Goal: Task Accomplishment & Management: Manage account settings

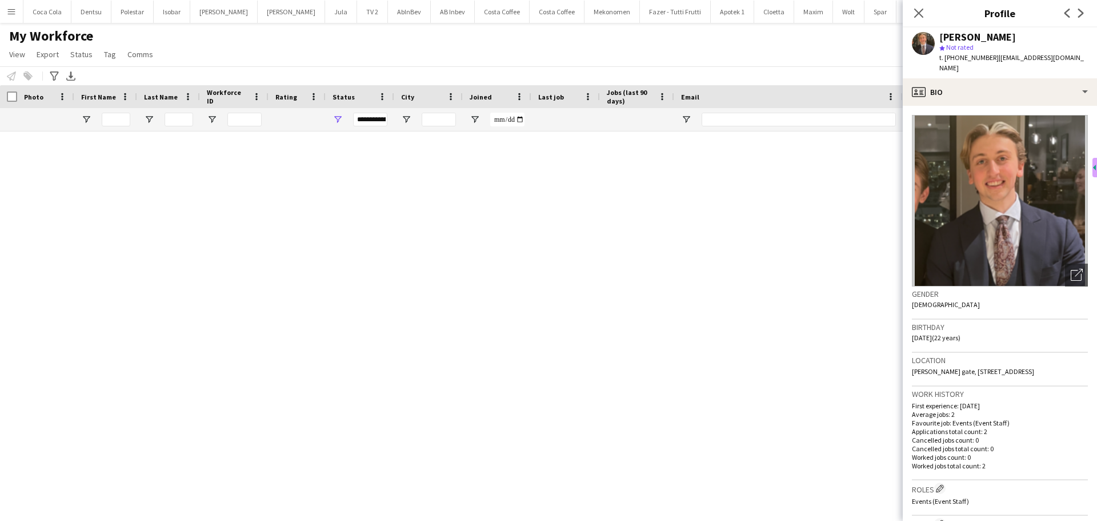
scroll to position [4858, 0]
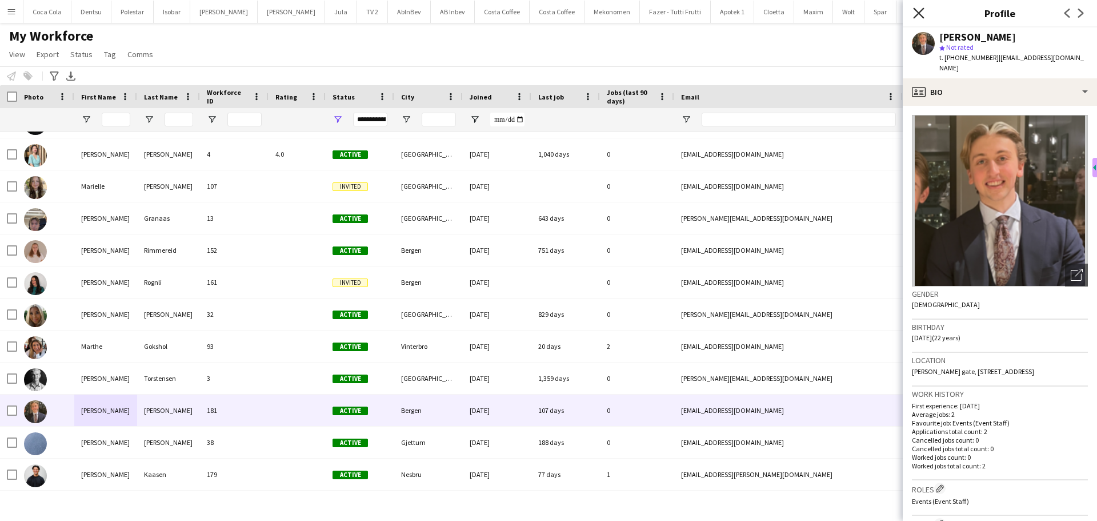
click at [921, 11] on icon at bounding box center [918, 12] width 11 height 11
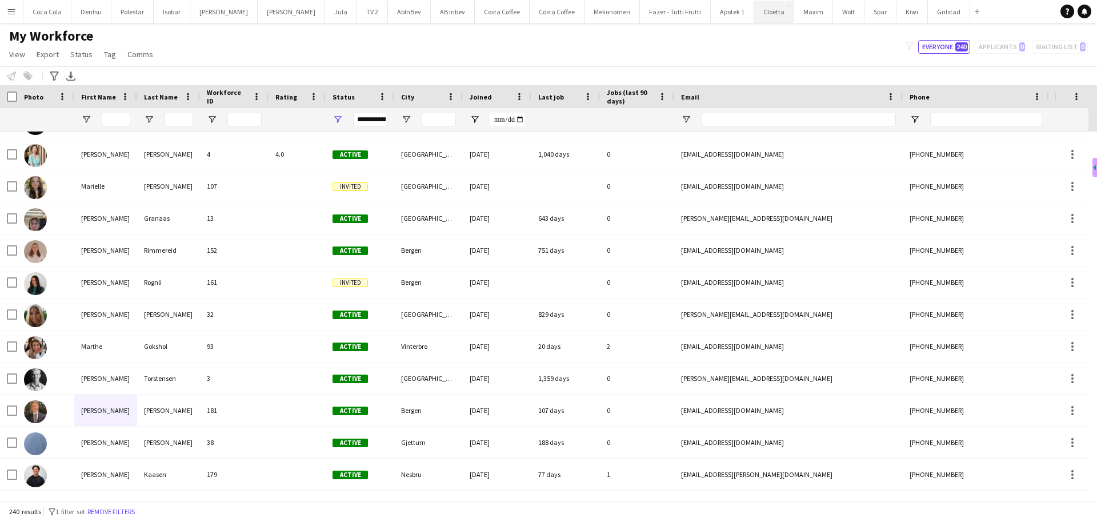
drag, startPoint x: 724, startPoint y: 11, endPoint x: 726, endPoint y: 17, distance: 6.2
click at [754, 11] on button "Cloetta Close" at bounding box center [774, 12] width 40 height 22
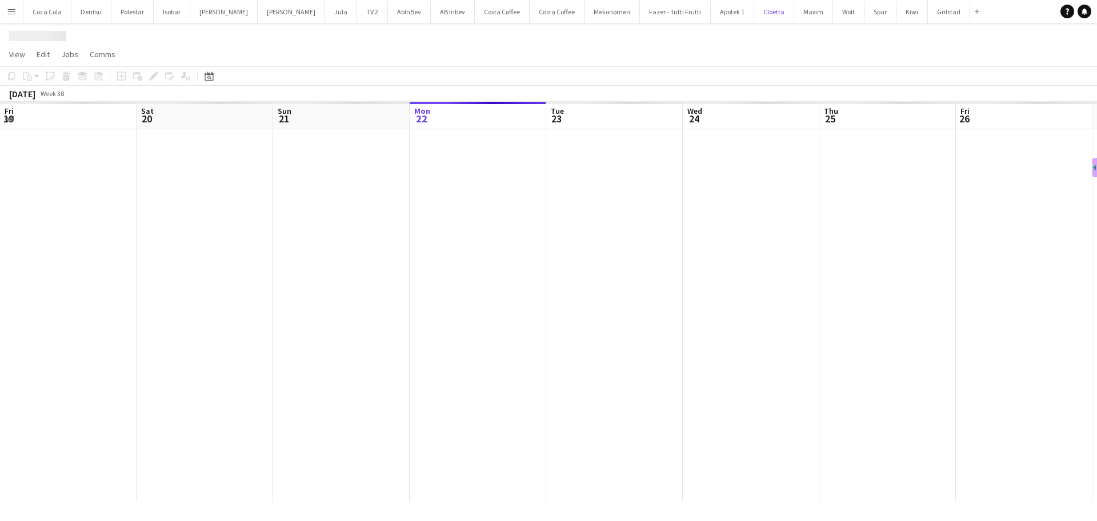
scroll to position [0, 273]
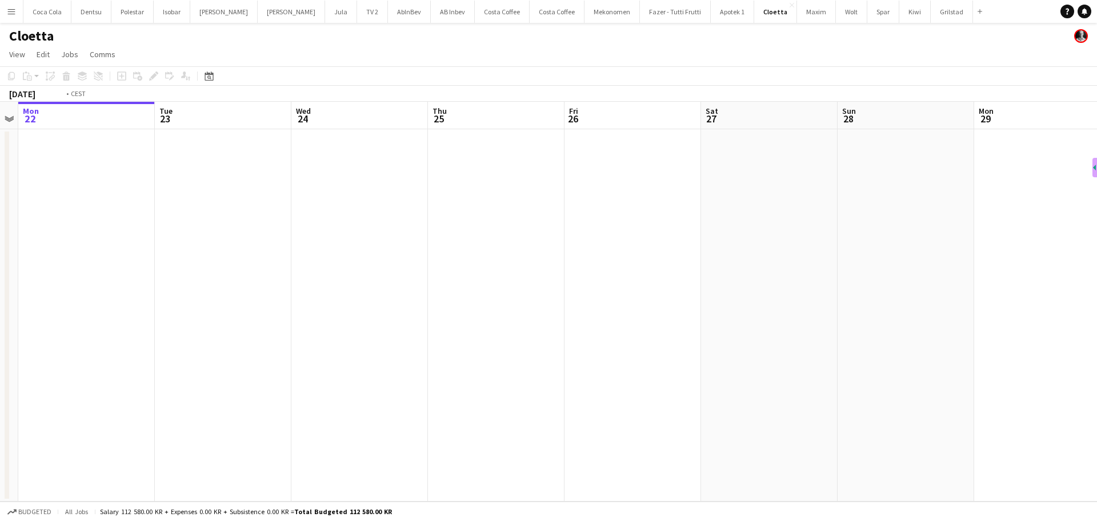
drag, startPoint x: 331, startPoint y: 313, endPoint x: 194, endPoint y: 333, distance: 139.2
click at [203, 331] on app-calendar-viewport "Fri 19 Sat 20 Sun 21 Mon 22 Tue 23 Wed 24 Thu 25 Fri 26 Sat 27 Sun 28 Mon 29 Tu…" at bounding box center [548, 302] width 1097 height 400
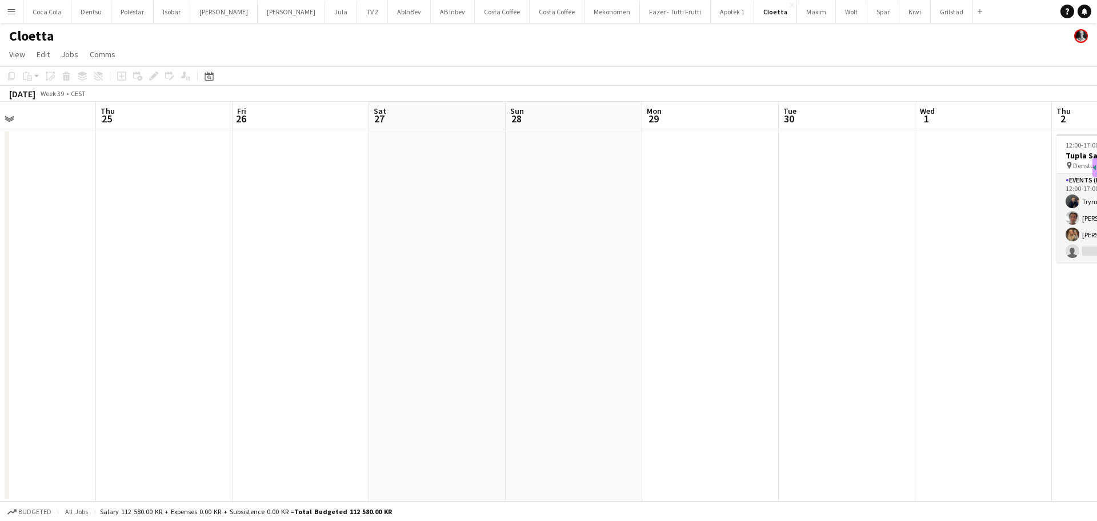
drag, startPoint x: 472, startPoint y: 337, endPoint x: 286, endPoint y: 347, distance: 185.5
click at [286, 347] on app-calendar-viewport "Sun 21 Mon 22 Tue 23 Wed 24 Thu 25 Fri 26 Sat 27 Sun 28 Mon 29 Tue 30 Wed 1 Thu…" at bounding box center [548, 302] width 1097 height 400
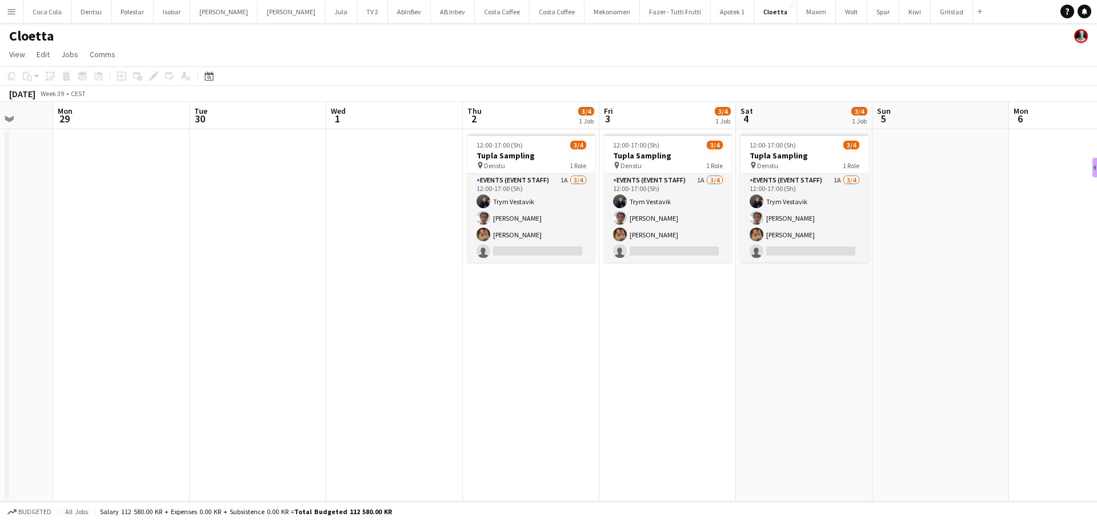
click at [393, 362] on app-calendar-viewport "Fri 26 Sat 27 Sun 28 Mon 29 Tue 30 Wed 1 Thu 2 3/4 1 Job Fri 3 3/4 1 Job Sat 4 …" at bounding box center [548, 302] width 1097 height 400
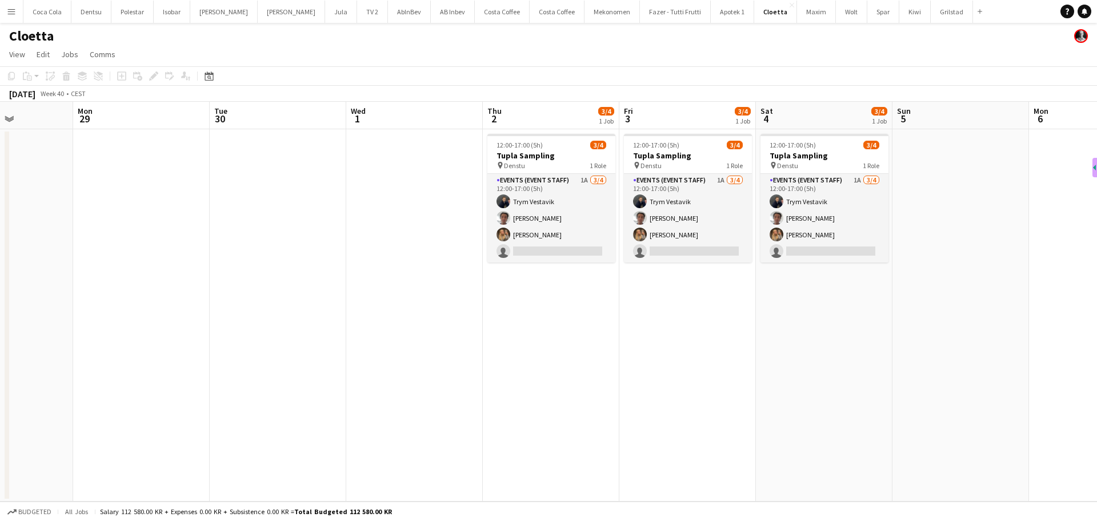
drag, startPoint x: 486, startPoint y: 376, endPoint x: 446, endPoint y: 385, distance: 41.0
click at [446, 385] on app-calendar-viewport "Fri 26 Sat 27 Sun 28 Mon 29 Tue 30 Wed 1 Thu 2 3/4 1 Job Fri 3 3/4 1 Job Sat 4 …" at bounding box center [548, 302] width 1097 height 400
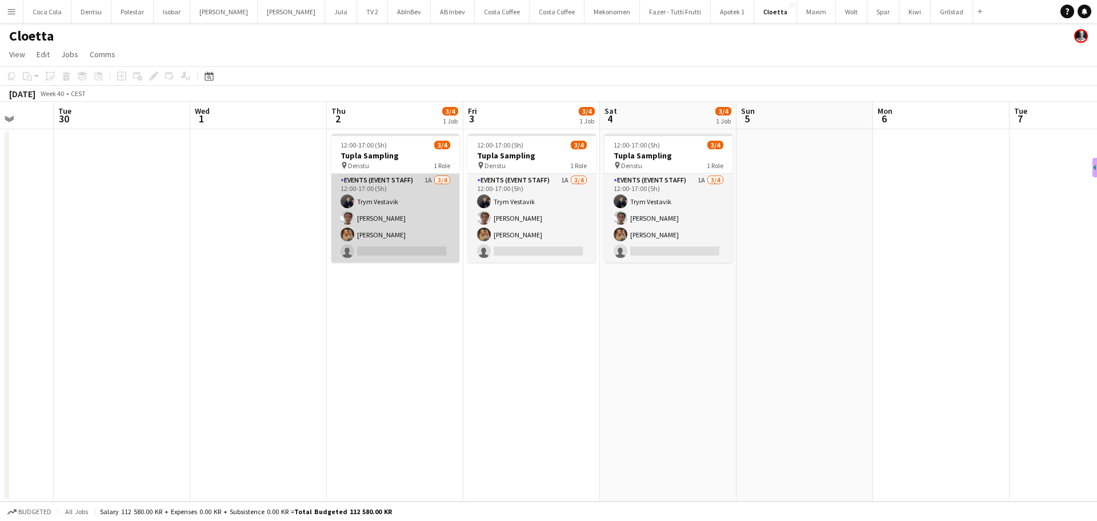
click at [366, 229] on app-card-role "Events (Event Staff) 1A [DATE] 12:00-17:00 (5h) Trym Vestavik [PERSON_NAME] [PE…" at bounding box center [395, 218] width 128 height 89
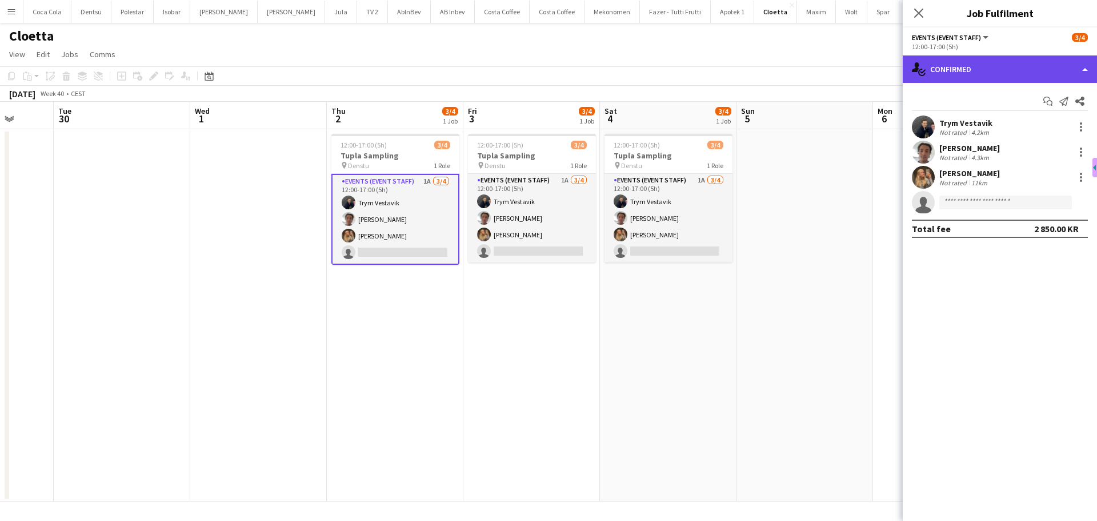
click at [1036, 69] on div "single-neutral-actions-check-2 Confirmed" at bounding box center [1000, 68] width 194 height 27
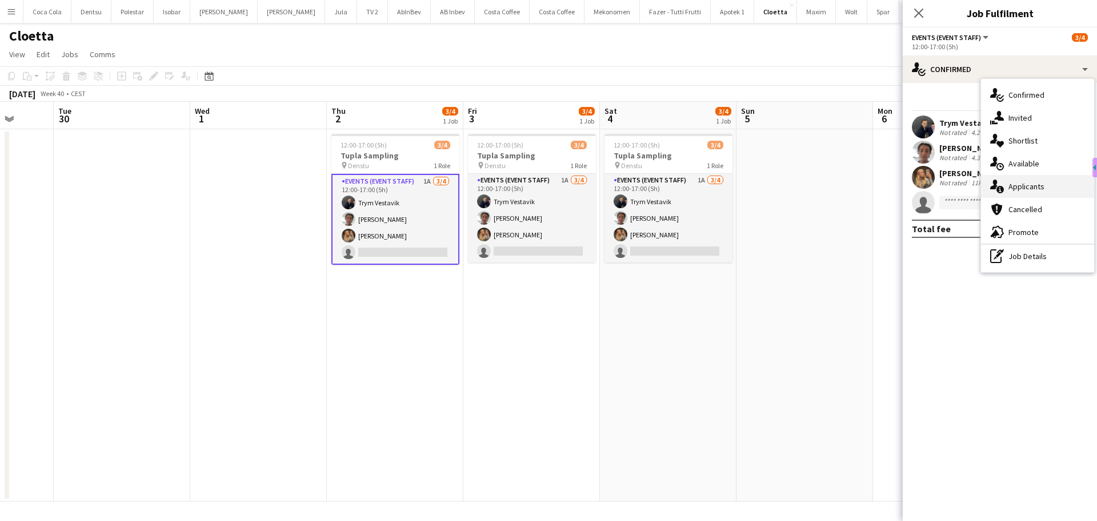
click at [1044, 188] on span "Applicants" at bounding box center [1027, 186] width 36 height 10
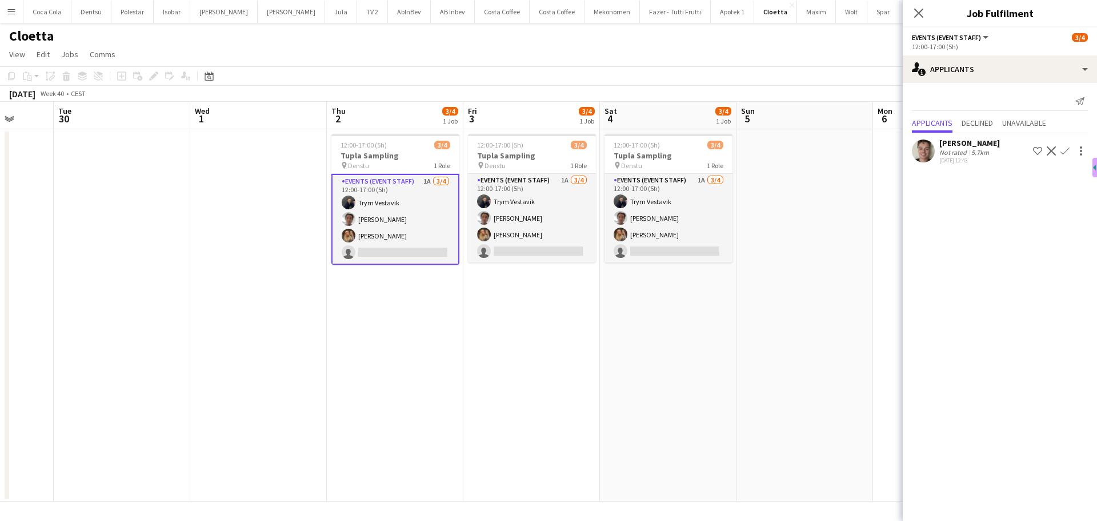
click at [968, 146] on div "[PERSON_NAME]" at bounding box center [970, 143] width 61 height 10
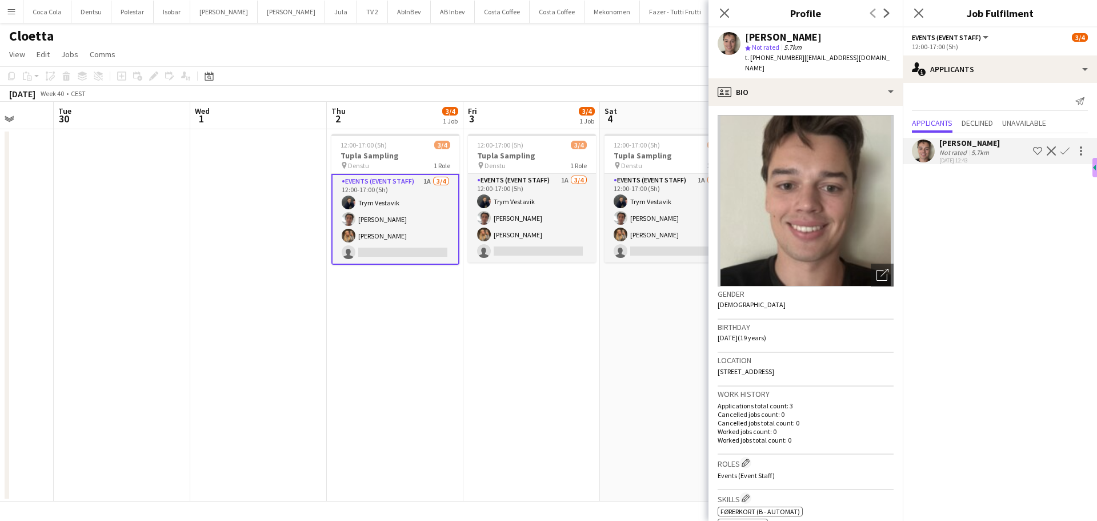
click at [1068, 150] on app-icon "Confirm" at bounding box center [1065, 150] width 9 height 9
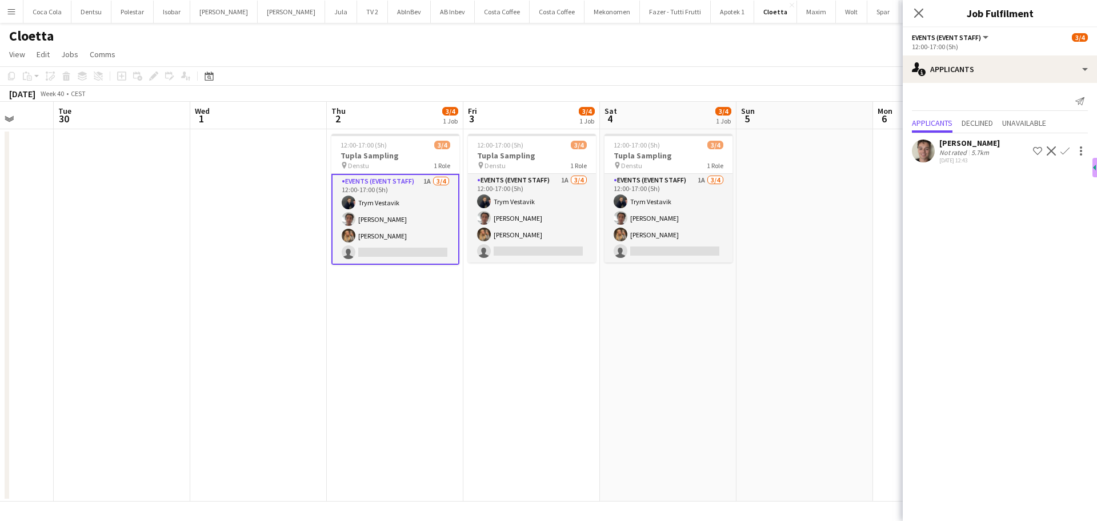
click at [1068, 152] on app-icon "Confirm" at bounding box center [1065, 150] width 9 height 9
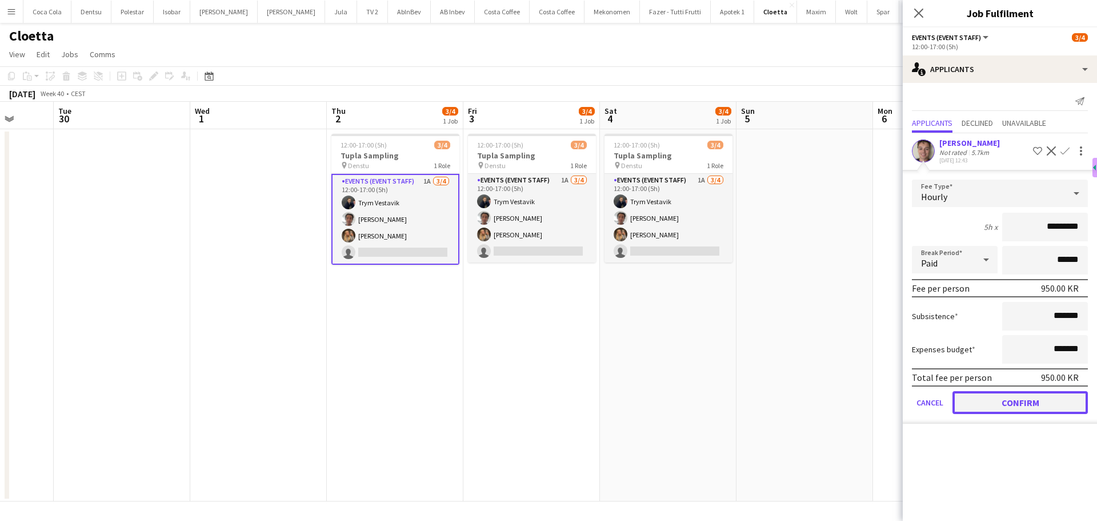
click at [1014, 405] on button "Confirm" at bounding box center [1020, 402] width 135 height 23
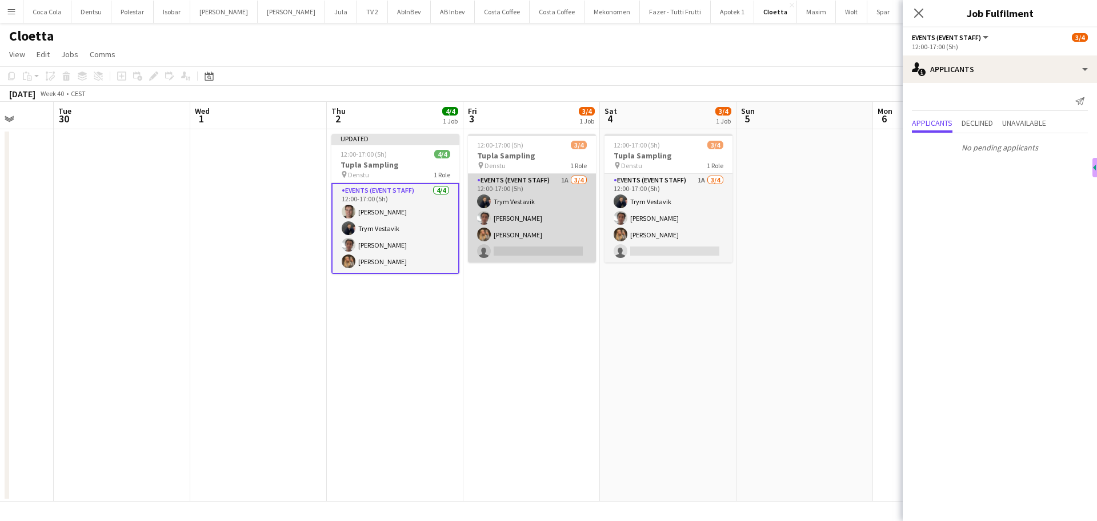
click at [581, 245] on app-card-role "Events (Event Staff) 1A [DATE] 12:00-17:00 (5h) Trym Vestavik [PERSON_NAME] [PE…" at bounding box center [532, 218] width 128 height 89
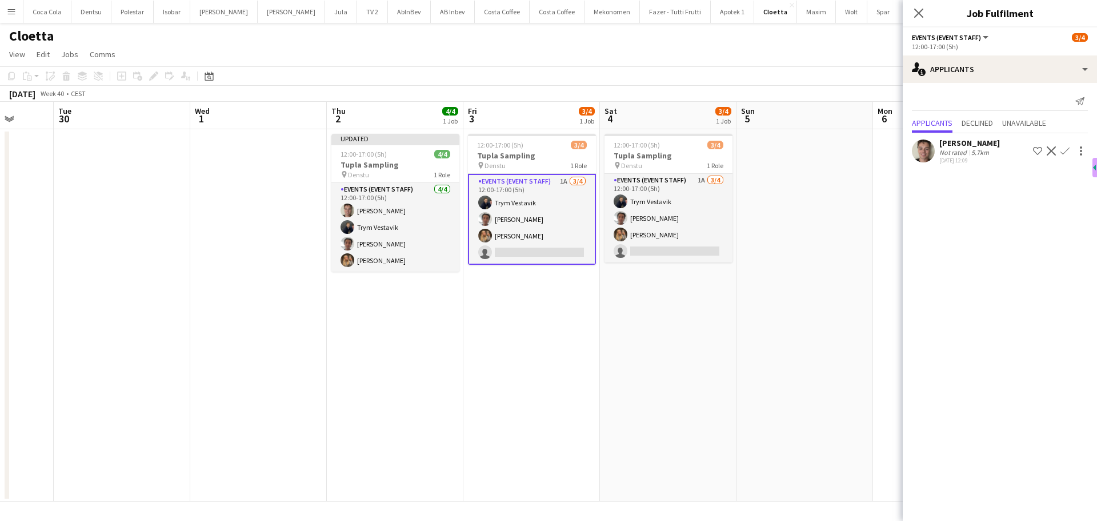
click at [1065, 147] on app-icon "Confirm" at bounding box center [1065, 150] width 9 height 9
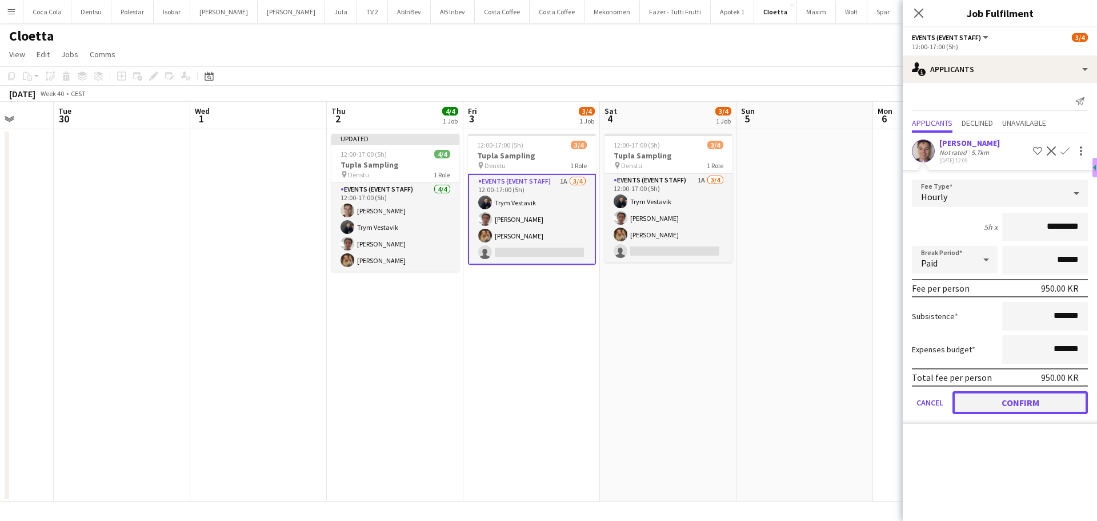
click at [1004, 396] on button "Confirm" at bounding box center [1020, 402] width 135 height 23
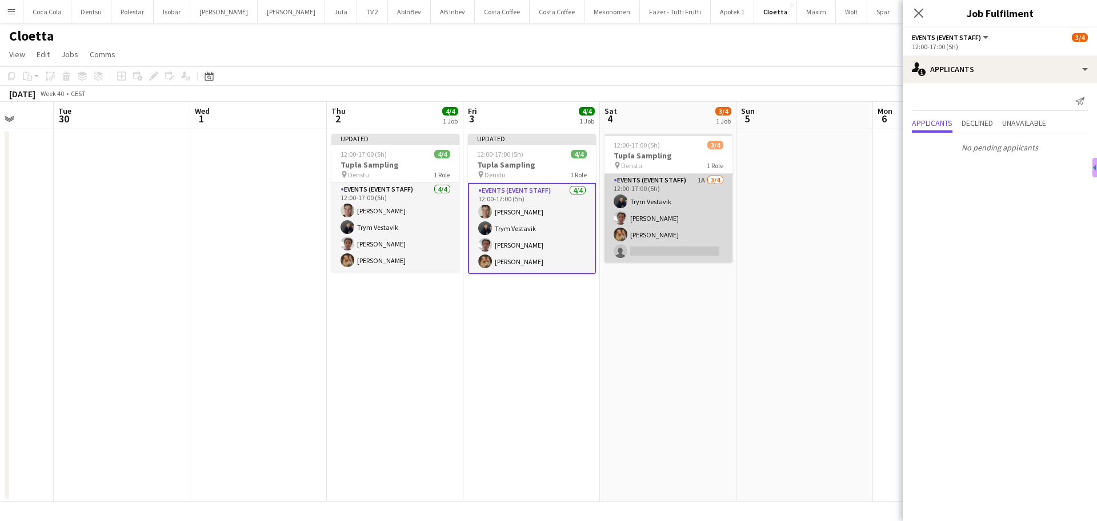
click at [720, 234] on app-card-role "Events (Event Staff) 1A [DATE] 12:00-17:00 (5h) Trym Vestavik [PERSON_NAME] [PE…" at bounding box center [669, 218] width 128 height 89
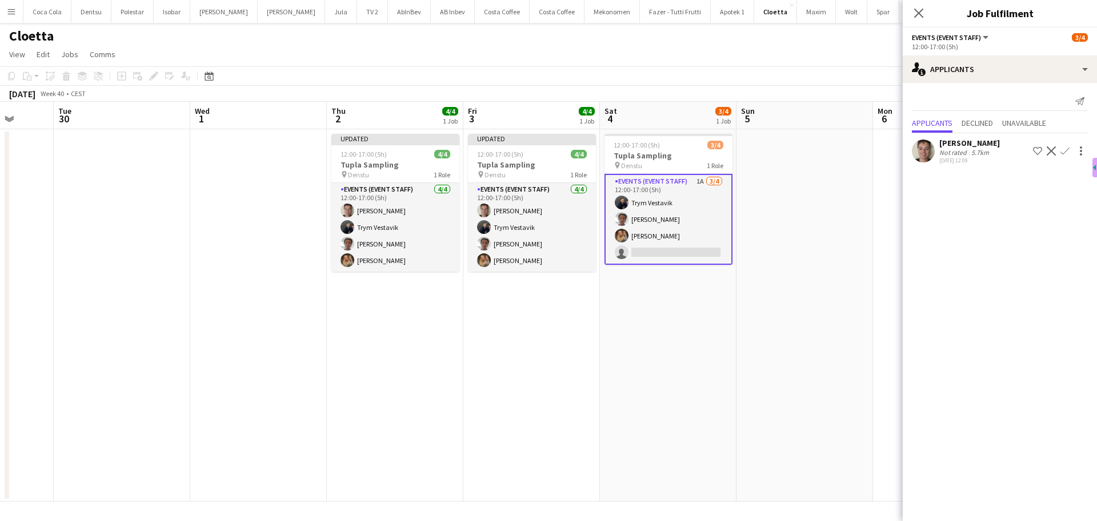
click at [1065, 153] on app-icon "Confirm" at bounding box center [1065, 150] width 9 height 9
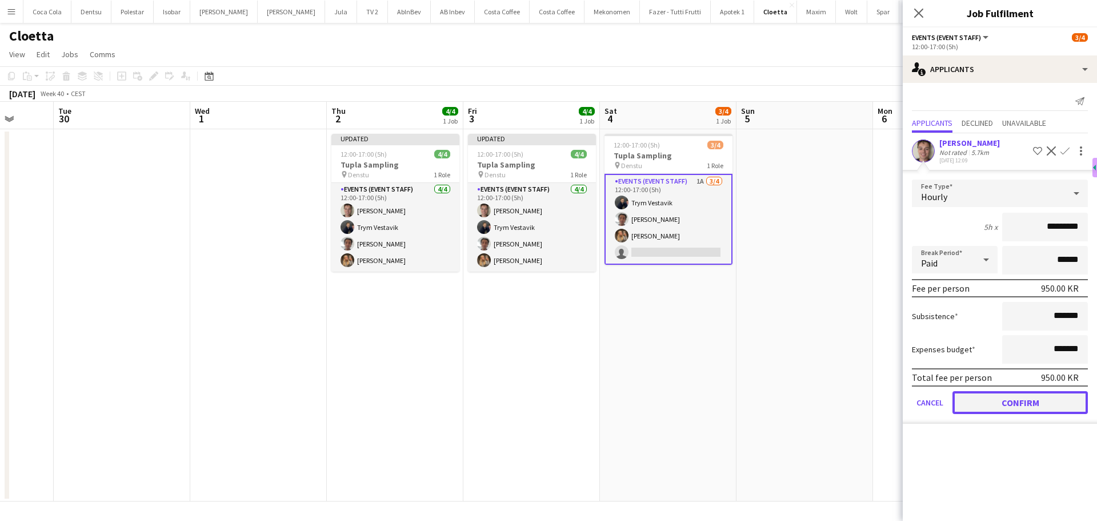
click at [1013, 398] on button "Confirm" at bounding box center [1020, 402] width 135 height 23
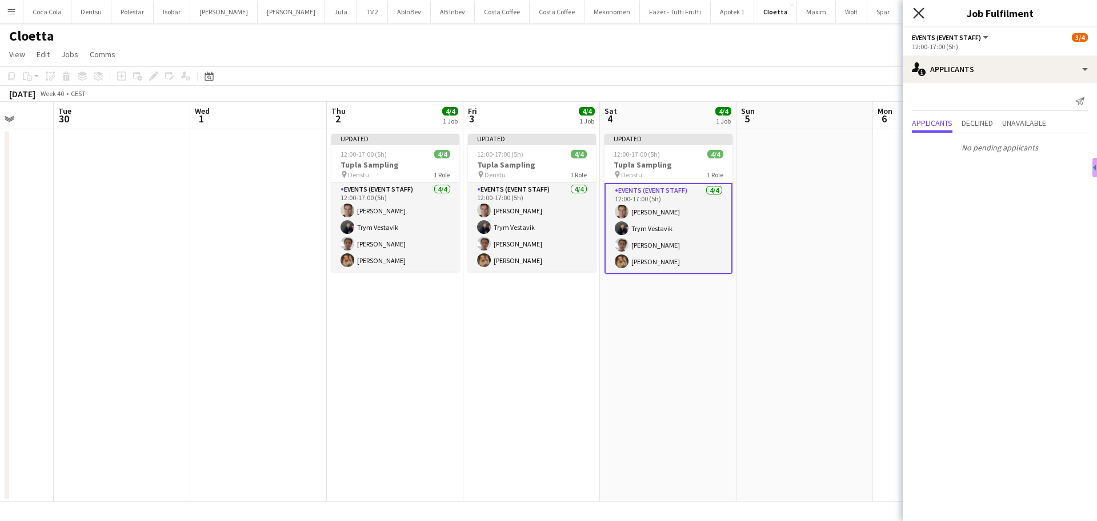
click at [914, 11] on icon "Close pop-in" at bounding box center [918, 12] width 11 height 11
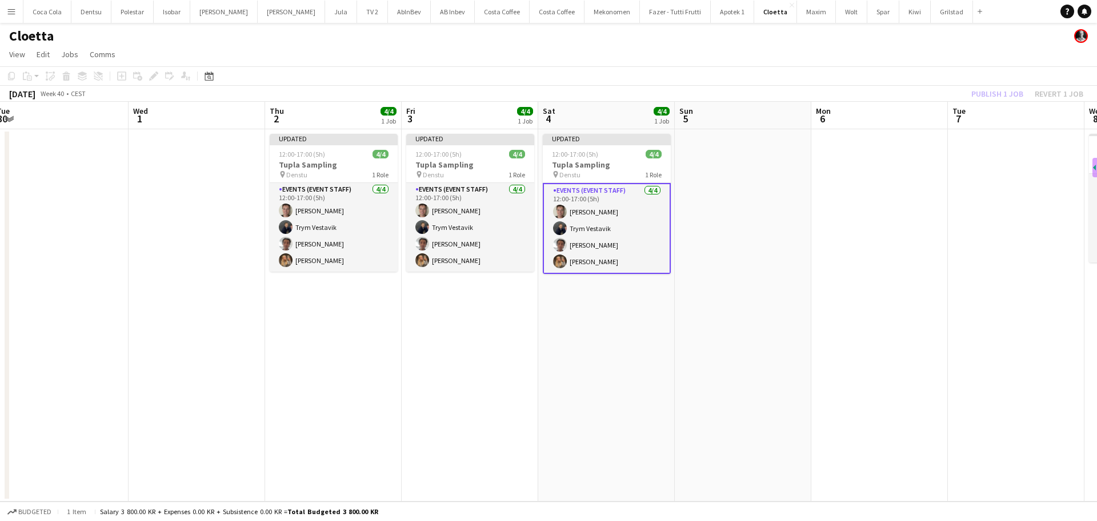
drag, startPoint x: 885, startPoint y: 258, endPoint x: 666, endPoint y: 278, distance: 219.8
click at [731, 279] on app-calendar-viewport "Sat 27 Sun 28 Mon 29 Tue 30 Wed 1 Thu 2 4/4 1 Job Fri 3 4/4 1 Job Sat 4 4/4 1 J…" at bounding box center [548, 302] width 1097 height 400
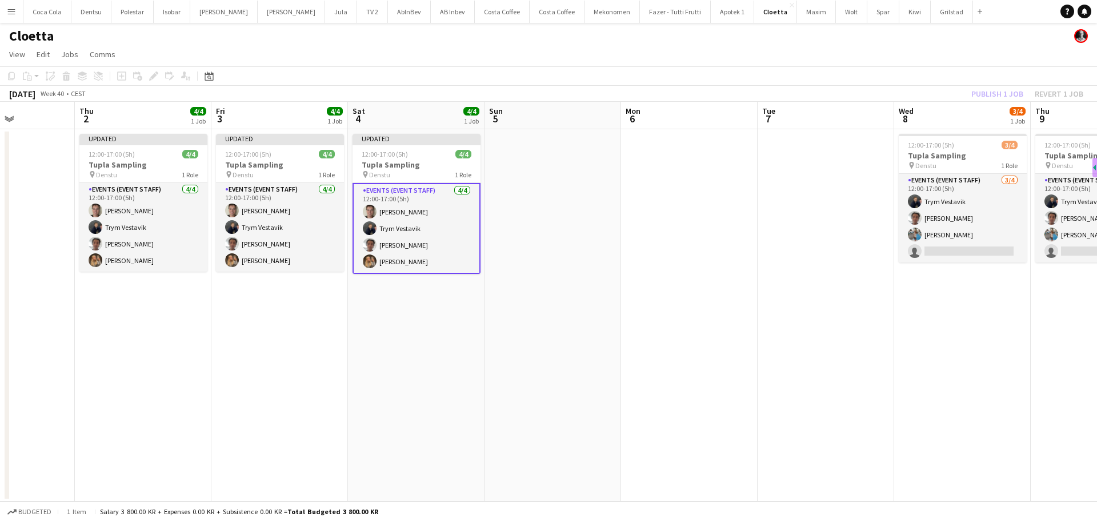
drag, startPoint x: 844, startPoint y: 276, endPoint x: 567, endPoint y: 276, distance: 276.6
click at [568, 276] on app-calendar-viewport "Sun 28 Mon 29 Tue 30 Wed 1 Thu 2 4/4 1 Job Fri 3 4/4 1 Job Sat 4 4/4 1 Job Sun …" at bounding box center [548, 302] width 1097 height 400
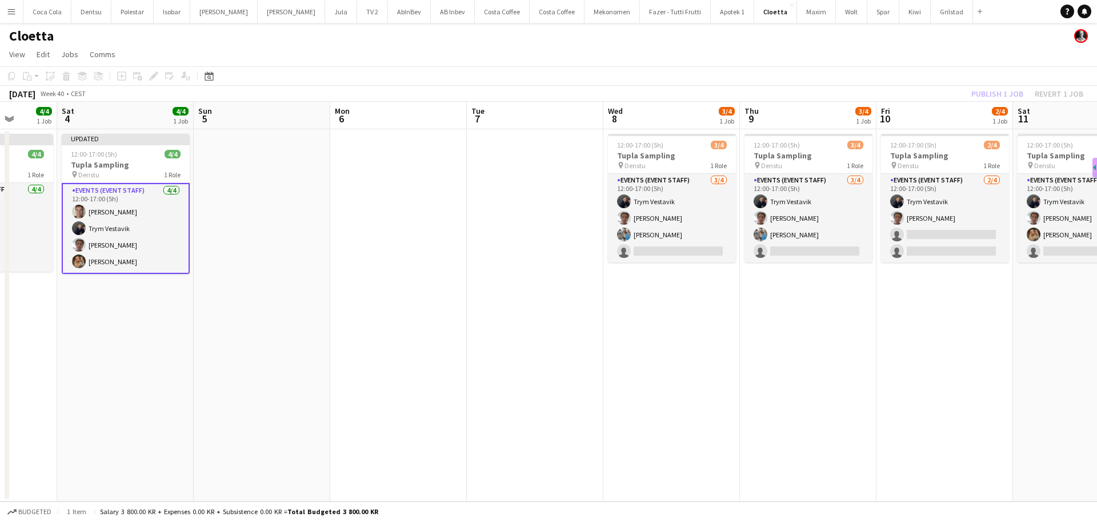
drag, startPoint x: 592, startPoint y: 293, endPoint x: 545, endPoint y: 297, distance: 47.1
click at [555, 297] on app-calendar-viewport "Wed 1 Thu 2 4/4 1 Job Fri 3 4/4 1 Job Sat 4 4/4 1 Job Sun 5 Mon 6 Tue 7 Wed 8 3…" at bounding box center [548, 302] width 1097 height 400
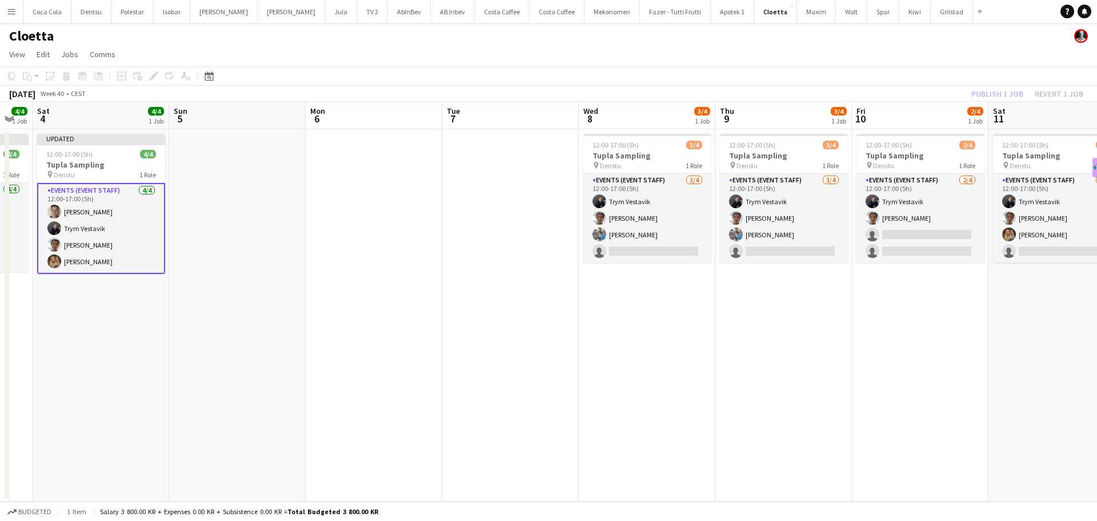
drag, startPoint x: 764, startPoint y: 309, endPoint x: 582, endPoint y: 309, distance: 181.8
click at [582, 309] on app-calendar-viewport "Wed 1 Thu 2 4/4 1 Job Fri 3 4/4 1 Job Sat 4 4/4 1 Job Sun 5 Mon 6 Tue 7 Wed 8 3…" at bounding box center [548, 302] width 1097 height 400
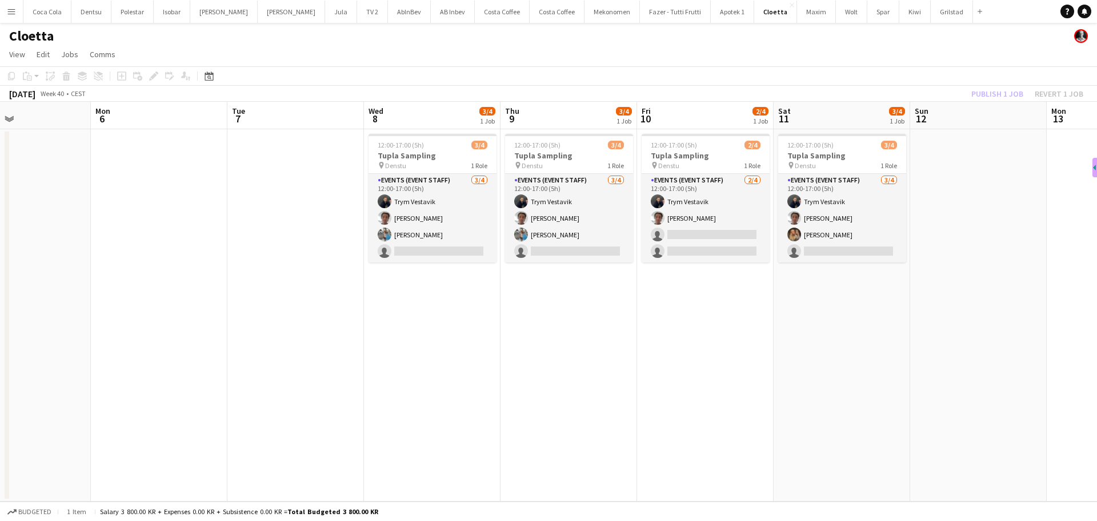
click at [974, 190] on app-date-cell at bounding box center [978, 315] width 137 height 372
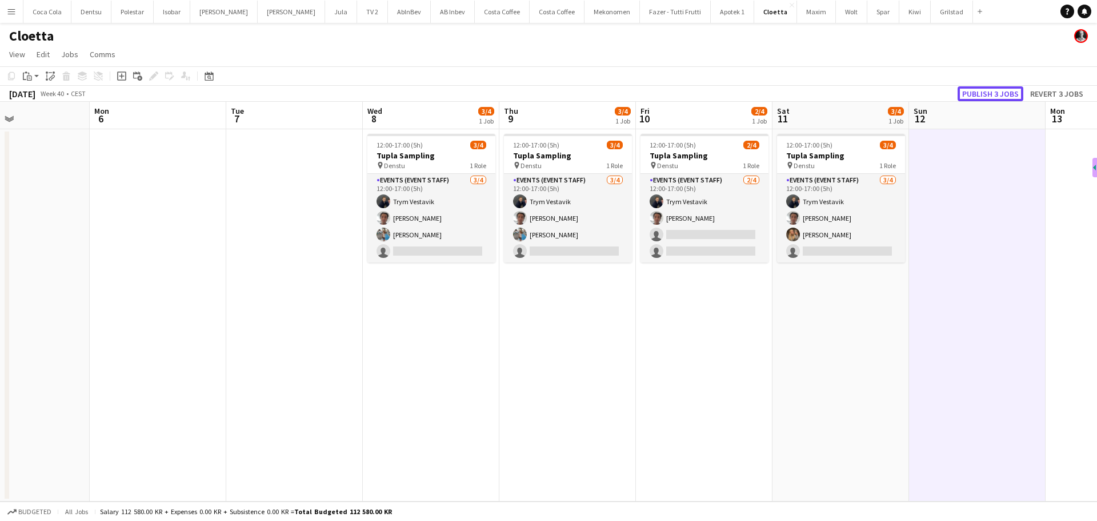
click at [986, 93] on button "Publish 3 jobs" at bounding box center [991, 93] width 66 height 15
click at [836, 14] on button "Wolt Close" at bounding box center [851, 12] width 31 height 22
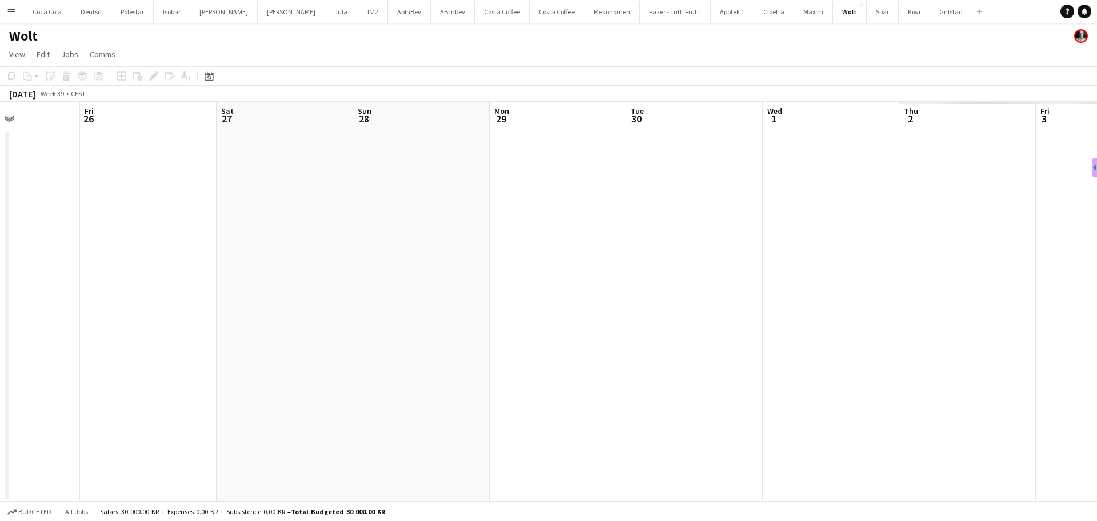
drag, startPoint x: 262, startPoint y: 369, endPoint x: 580, endPoint y: 362, distance: 317.9
click at [198, 369] on app-calendar-viewport "Mon 22 Tue 23 Wed 24 Thu 25 Fri 26 Sat 27 Sun 28 Mon 29 Tue 30 Wed 1 Thu 2 Fri …" at bounding box center [548, 302] width 1097 height 400
drag, startPoint x: 866, startPoint y: 339, endPoint x: 155, endPoint y: 321, distance: 711.8
click at [136, 331] on app-calendar-viewport "Tue 23 Wed 24 Thu 25 Fri 26 Sat 27 Sun 28 Mon 29 Tue 30 Wed 1 Thu 2 Fri 3 Sat 4…" at bounding box center [548, 302] width 1097 height 400
click at [331, 342] on app-calendar-viewport "Sun 28 Mon 29 Tue 30 Wed 1 Thu 2 Fri 3 Sat 4 Sun 5 Mon 6 Tue 7 Wed 8 Thu 9 Fri …" at bounding box center [548, 302] width 1097 height 400
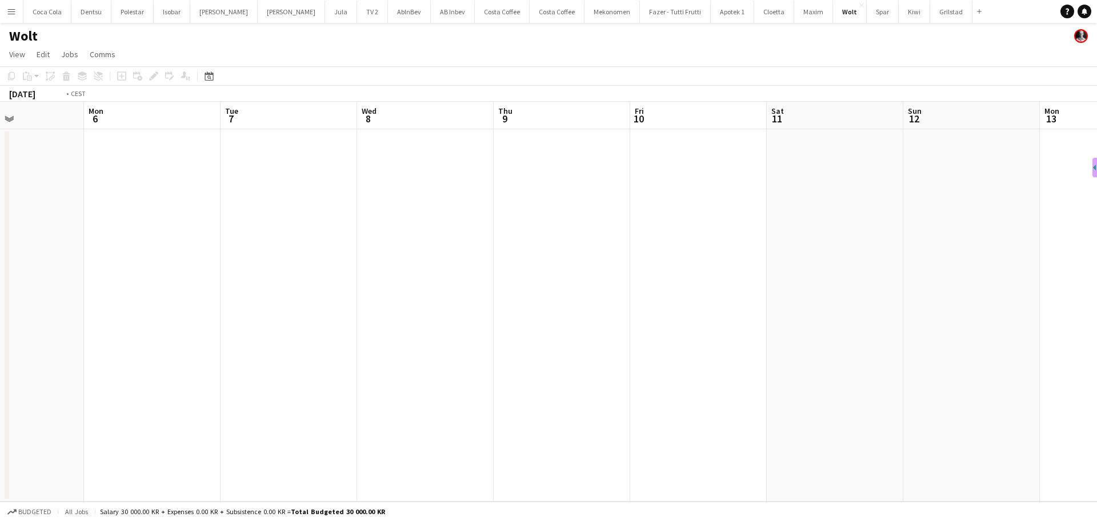
drag, startPoint x: 690, startPoint y: 343, endPoint x: 300, endPoint y: 330, distance: 390.0
click at [282, 333] on app-calendar-viewport "Fri 3 Sat 4 Sun 5 Mon 6 Tue 7 Wed 8 Thu 9 Fri 10 Sat 11 Sun 12 Mon 13 Tue 14 We…" at bounding box center [548, 302] width 1097 height 400
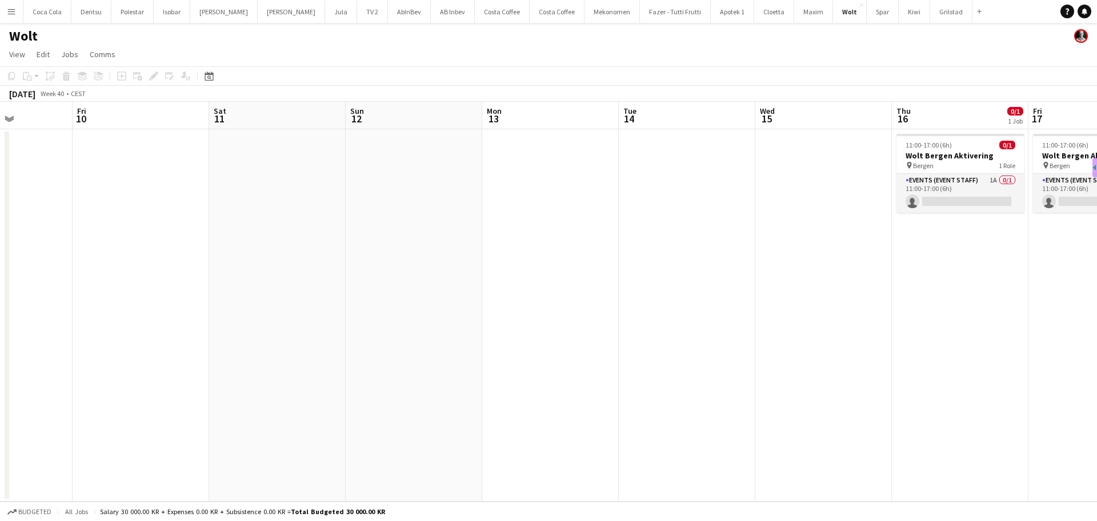
drag, startPoint x: 864, startPoint y: 370, endPoint x: 474, endPoint y: 341, distance: 391.5
click at [475, 342] on app-calendar-viewport "Tue 7 Wed 8 Thu 9 Fri 10 Sat 11 Sun 12 Mon 13 Tue 14 Wed 15 Thu 16 0/1 1 Job Fr…" at bounding box center [548, 302] width 1097 height 400
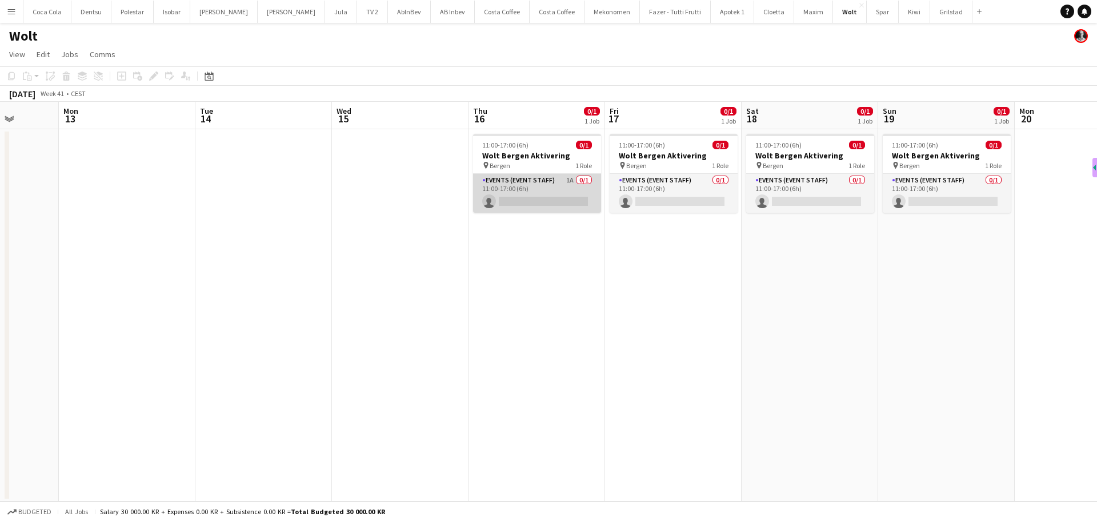
click at [551, 194] on app-card-role "Events (Event Staff) 1A 0/1 11:00-17:00 (6h) single-neutral-actions" at bounding box center [537, 193] width 128 height 39
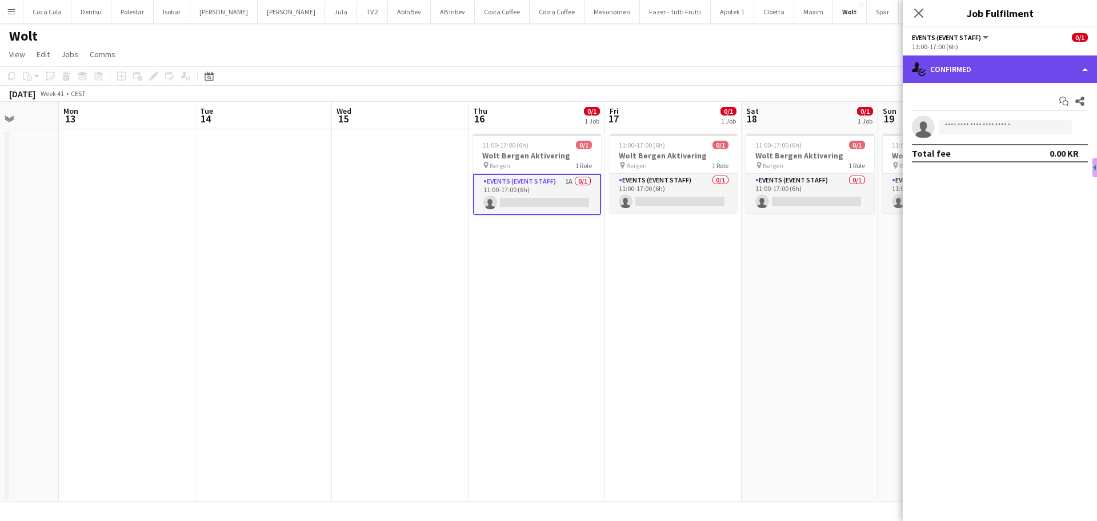
click at [1009, 75] on div "single-neutral-actions-check-2 Confirmed" at bounding box center [1000, 68] width 194 height 27
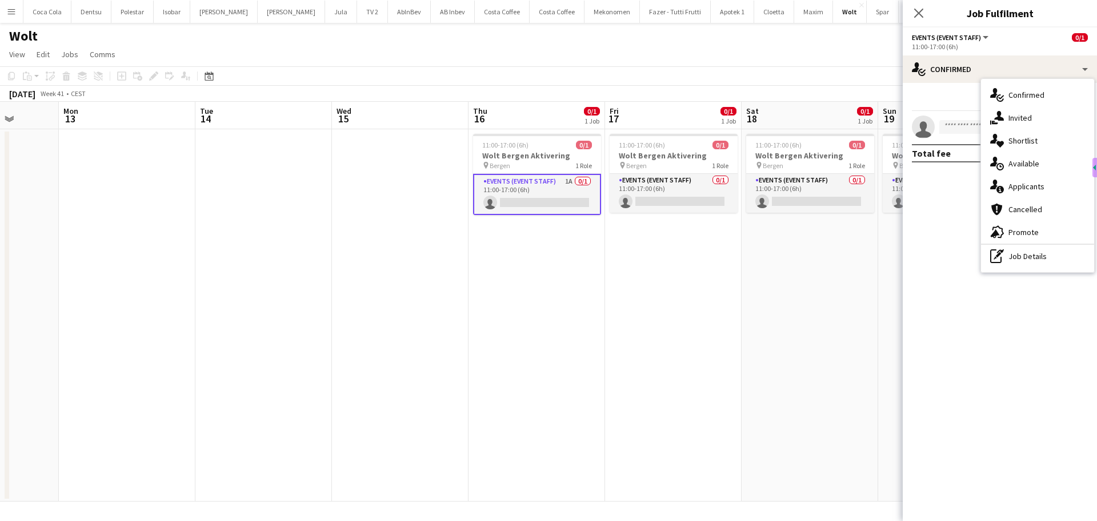
click at [1049, 193] on div "single-neutral-actions-information Applicants" at bounding box center [1037, 186] width 113 height 23
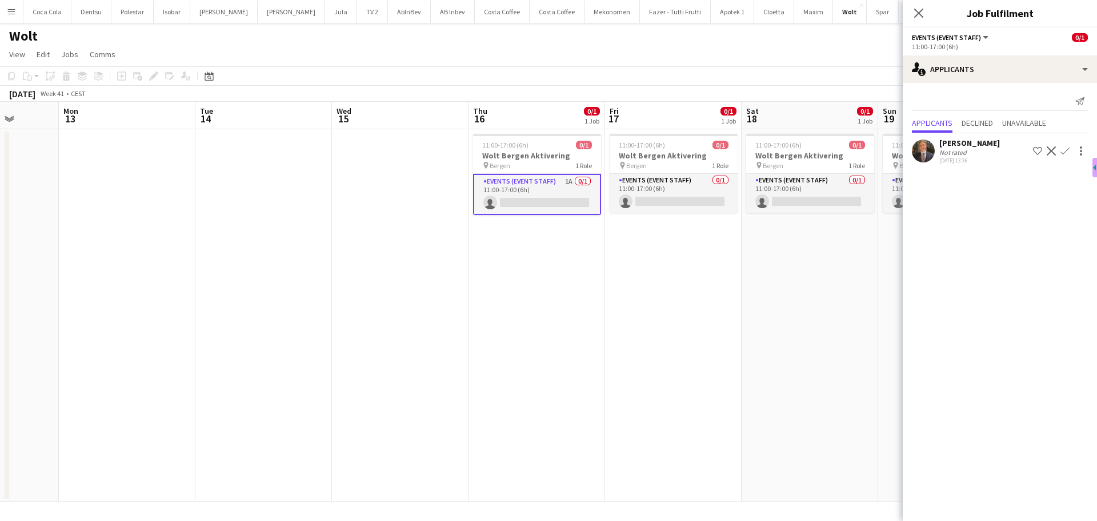
click at [923, 153] on app-user-avatar at bounding box center [923, 150] width 23 height 23
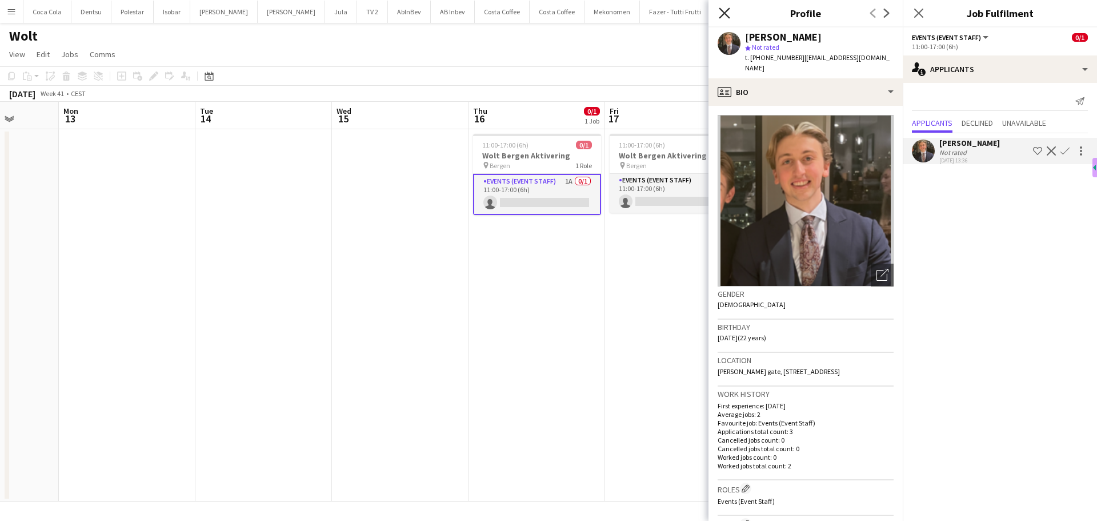
click at [725, 9] on icon "Close pop-in" at bounding box center [724, 12] width 11 height 11
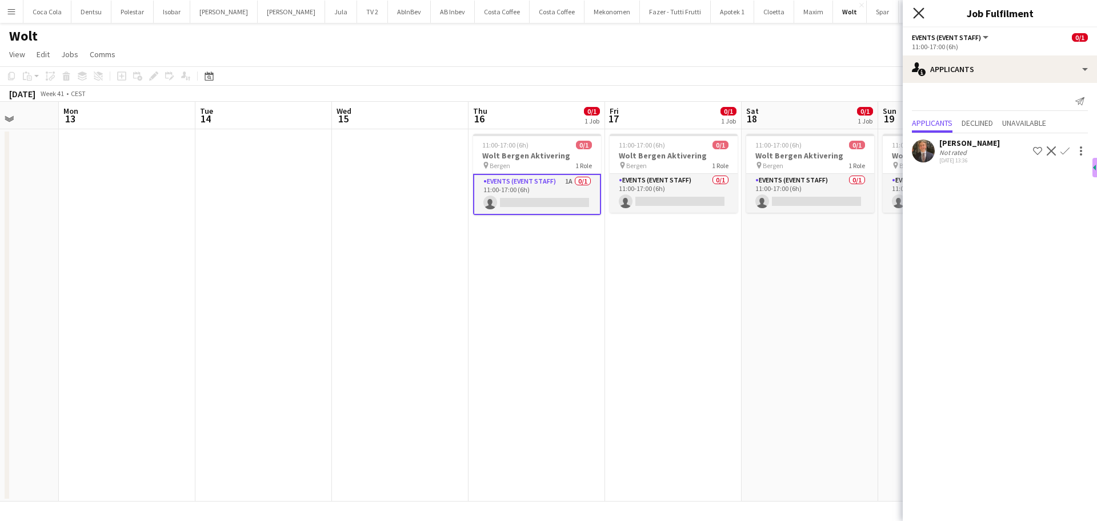
click at [921, 15] on icon at bounding box center [918, 12] width 11 height 11
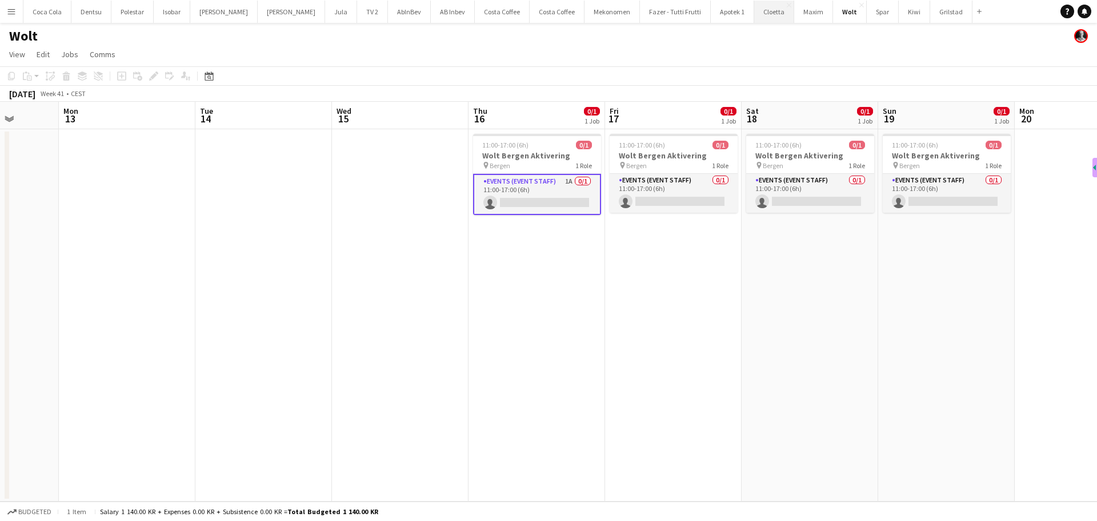
click at [754, 16] on button "Cloetta Close" at bounding box center [774, 12] width 40 height 22
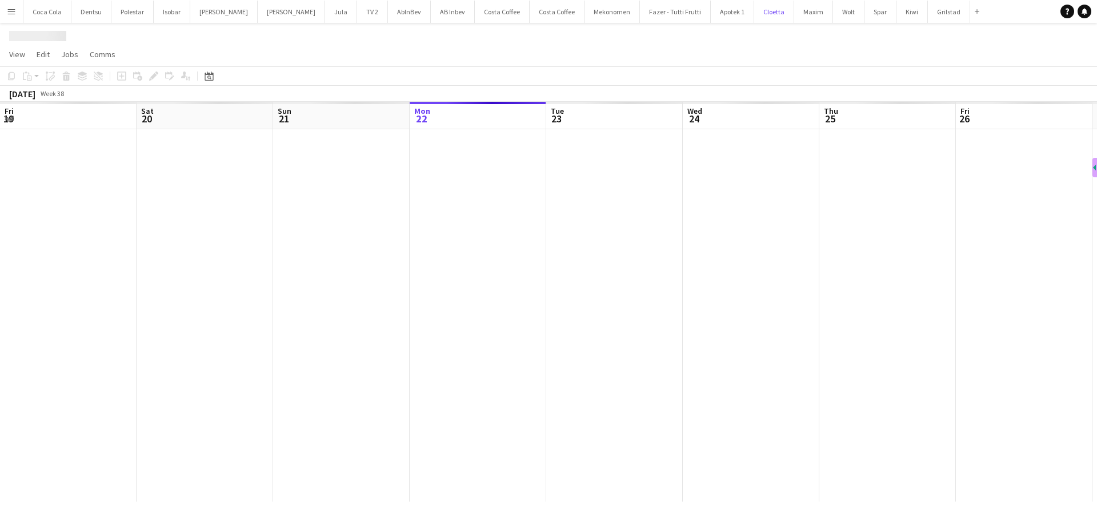
scroll to position [0, 273]
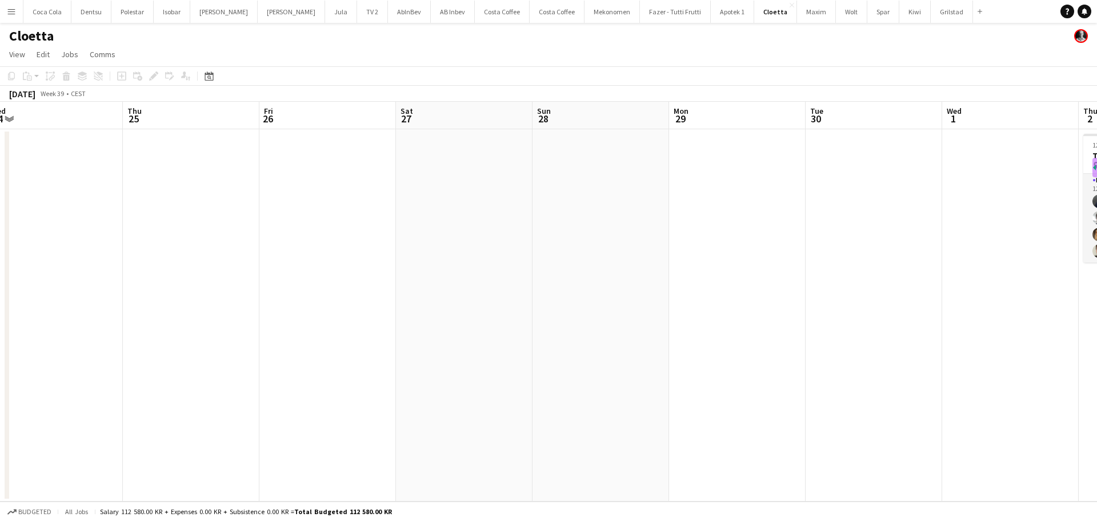
drag, startPoint x: 680, startPoint y: 239, endPoint x: 254, endPoint y: 302, distance: 430.4
click at [254, 302] on app-calendar-viewport "Sun 21 Mon 22 Tue 23 Wed 24 Thu 25 Fri 26 Sat 27 Sun 28 Mon 29 Tue 30 Wed 1 Thu…" at bounding box center [548, 302] width 1097 height 400
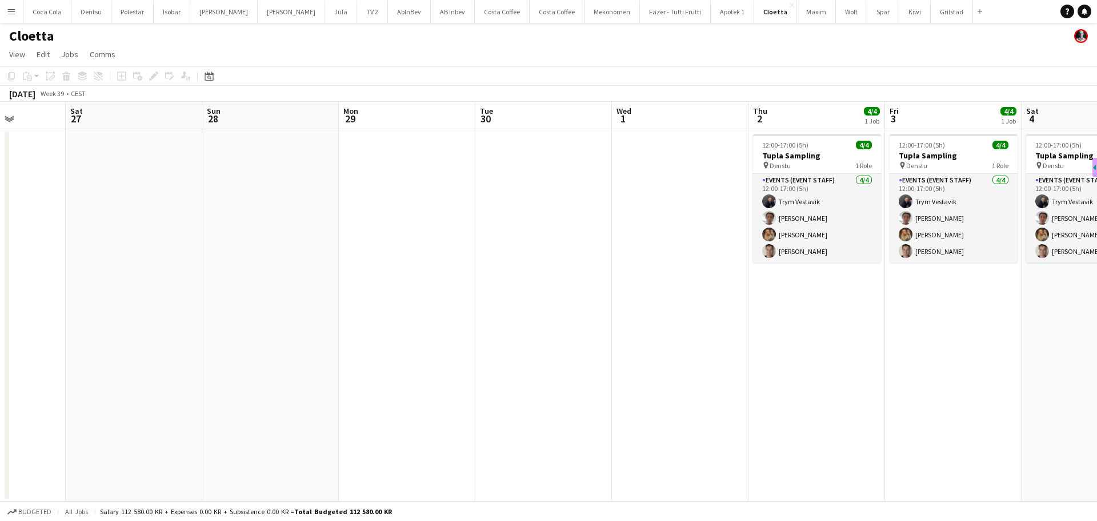
drag, startPoint x: 588, startPoint y: 303, endPoint x: 395, endPoint y: 306, distance: 192.6
click at [385, 310] on app-calendar-viewport "Wed 24 Thu 25 Fri 26 Sat 27 Sun 28 Mon 29 Tue 30 Wed 1 Thu 2 4/4 1 Job Fri 3 4/…" at bounding box center [548, 302] width 1097 height 400
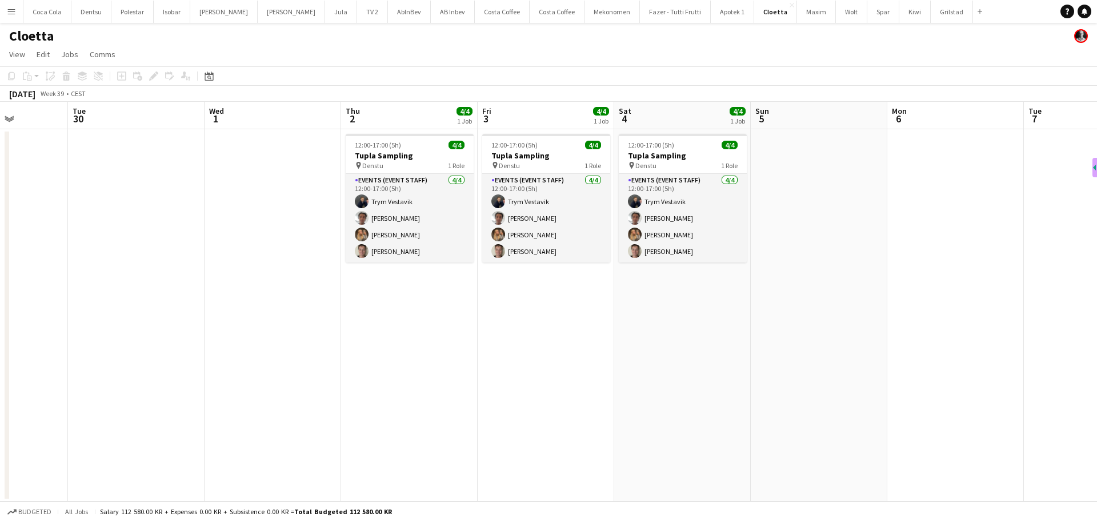
drag, startPoint x: 649, startPoint y: 302, endPoint x: 242, endPoint y: 319, distance: 407.9
click at [242, 319] on app-calendar-viewport "Sat 27 Sun 28 Mon 29 Tue 30 Wed 1 Thu 2 4/4 1 Job Fri 3 4/4 1 Job Sat 4 4/4 1 J…" at bounding box center [548, 302] width 1097 height 400
click at [7, 8] on app-icon "Menu" at bounding box center [11, 11] width 9 height 9
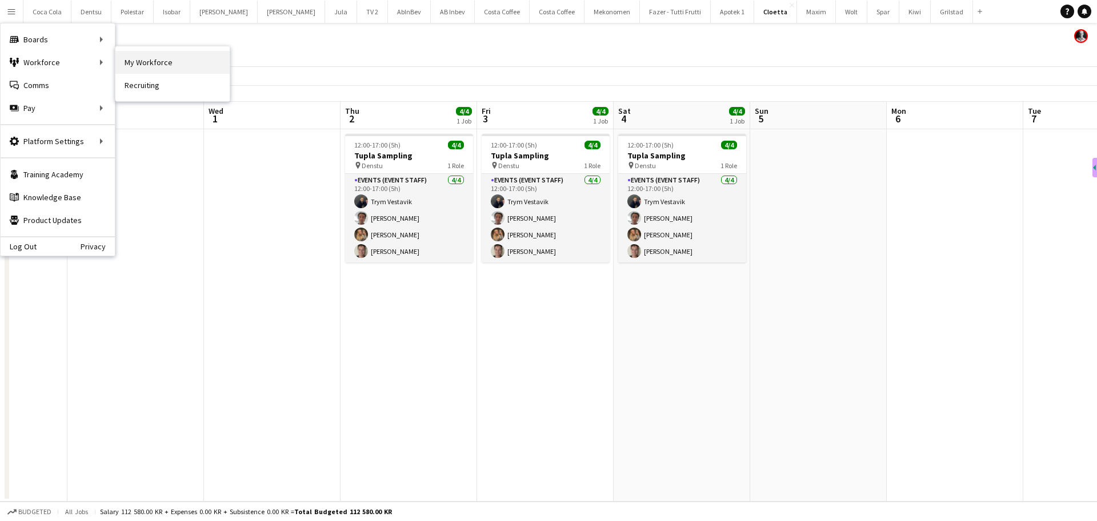
click at [136, 69] on link "My Workforce" at bounding box center [172, 62] width 114 height 23
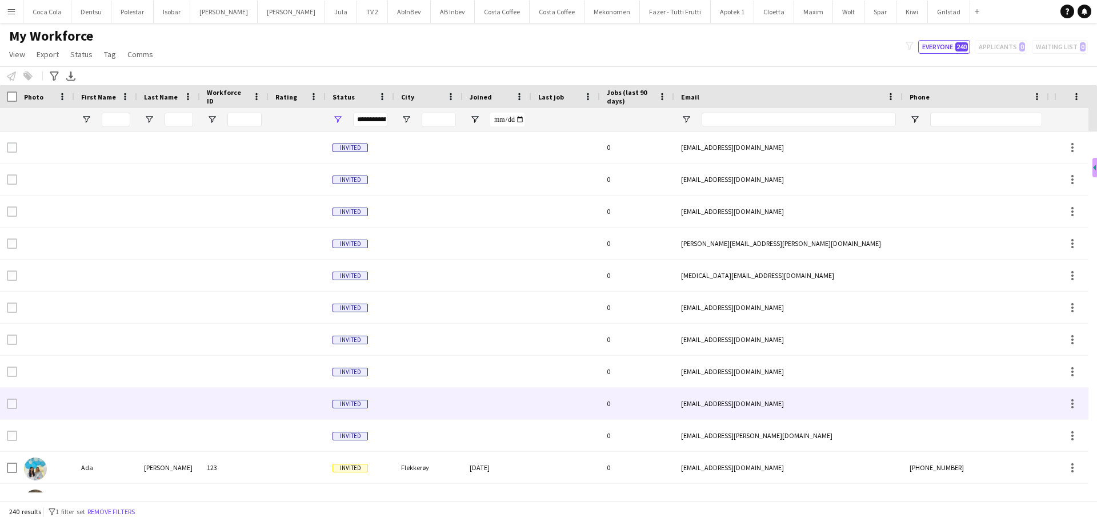
click at [733, 402] on div "[EMAIL_ADDRESS][DOMAIN_NAME]" at bounding box center [788, 403] width 229 height 31
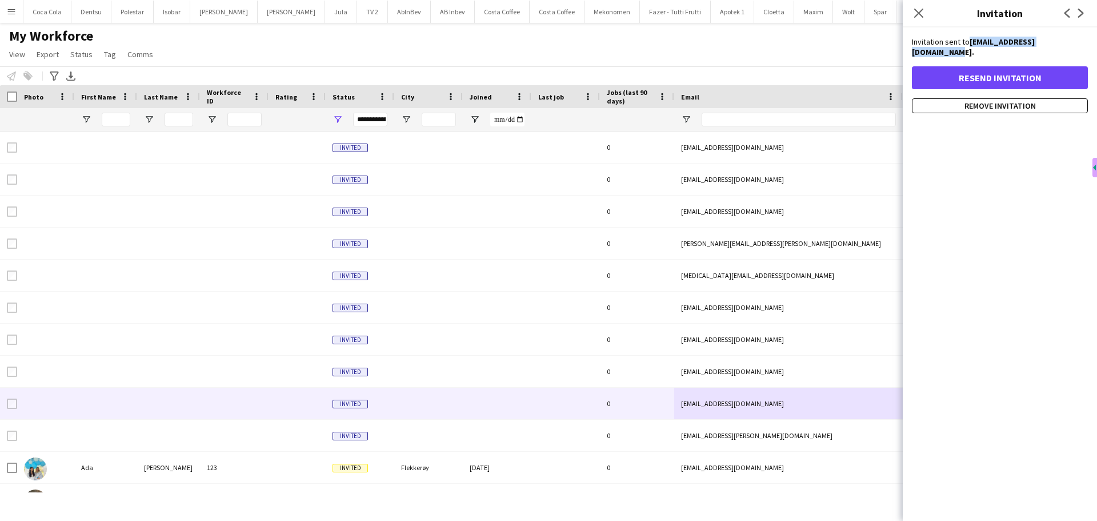
drag, startPoint x: 1080, startPoint y: 42, endPoint x: 972, endPoint y: 41, distance: 108.0
click at [972, 41] on strong "[EMAIL_ADDRESS][DOMAIN_NAME]." at bounding box center [973, 47] width 123 height 21
copy strong "[EMAIL_ADDRESS][DOMAIN_NAME]"
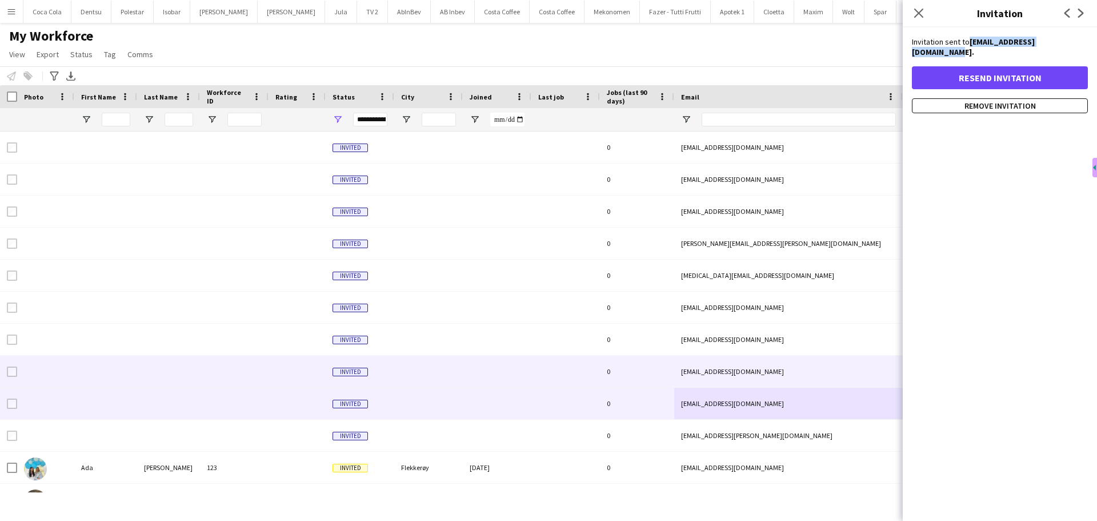
click at [685, 370] on div "[EMAIL_ADDRESS][DOMAIN_NAME]" at bounding box center [788, 371] width 229 height 31
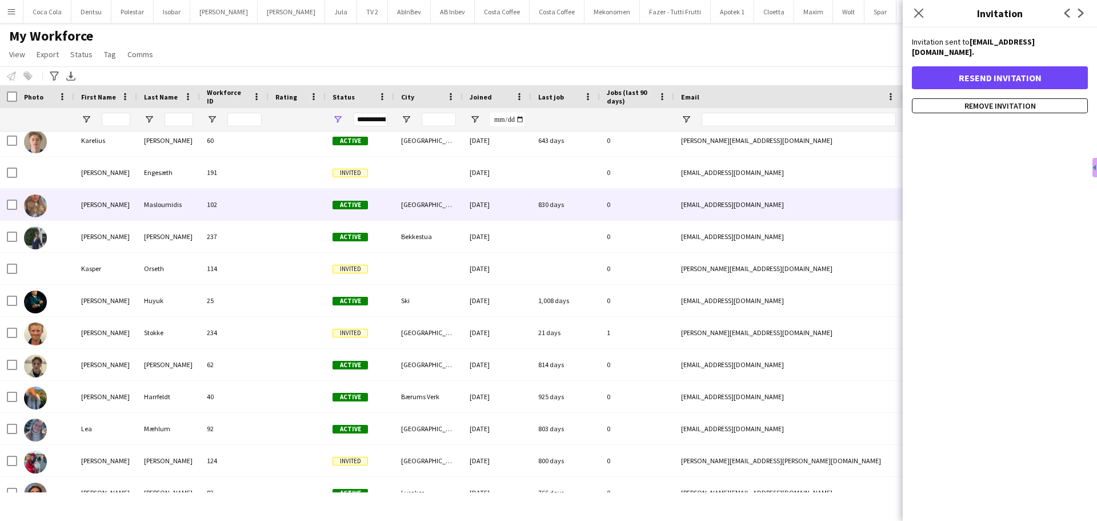
click at [746, 213] on div "[EMAIL_ADDRESS][DOMAIN_NAME]" at bounding box center [788, 204] width 229 height 31
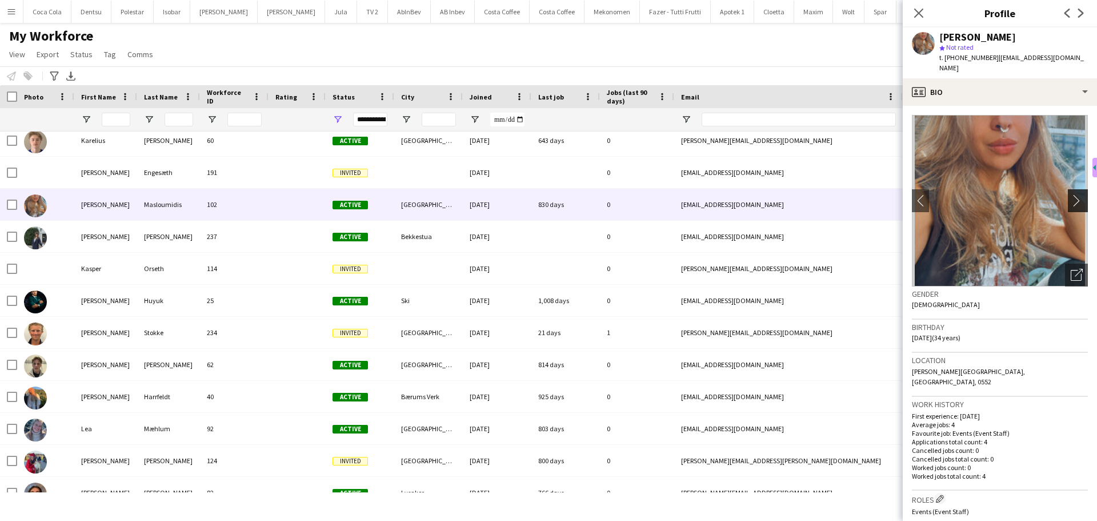
click at [1071, 194] on app-icon "chevron-right" at bounding box center [1080, 200] width 18 height 12
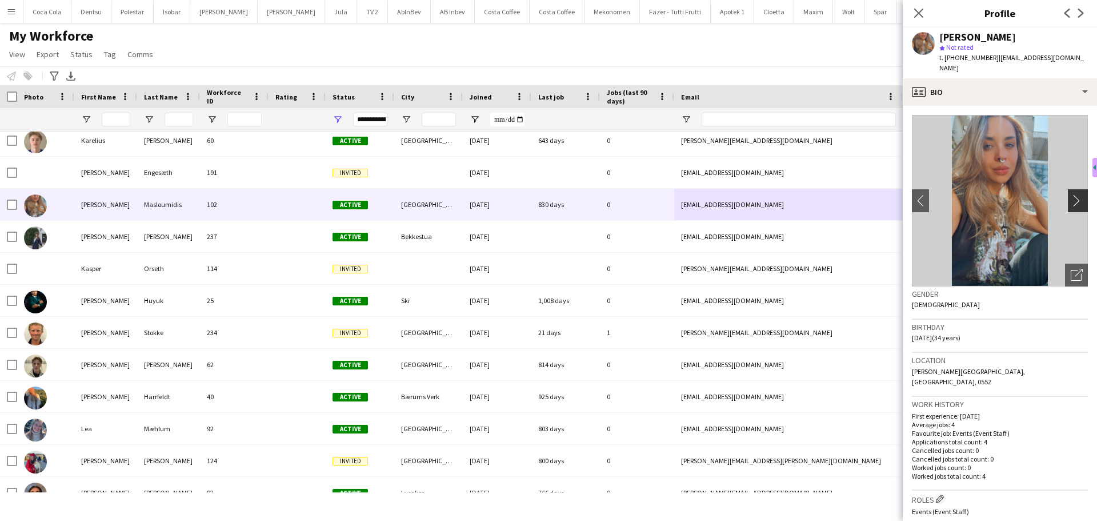
click at [1071, 194] on app-icon "chevron-right" at bounding box center [1080, 200] width 18 height 12
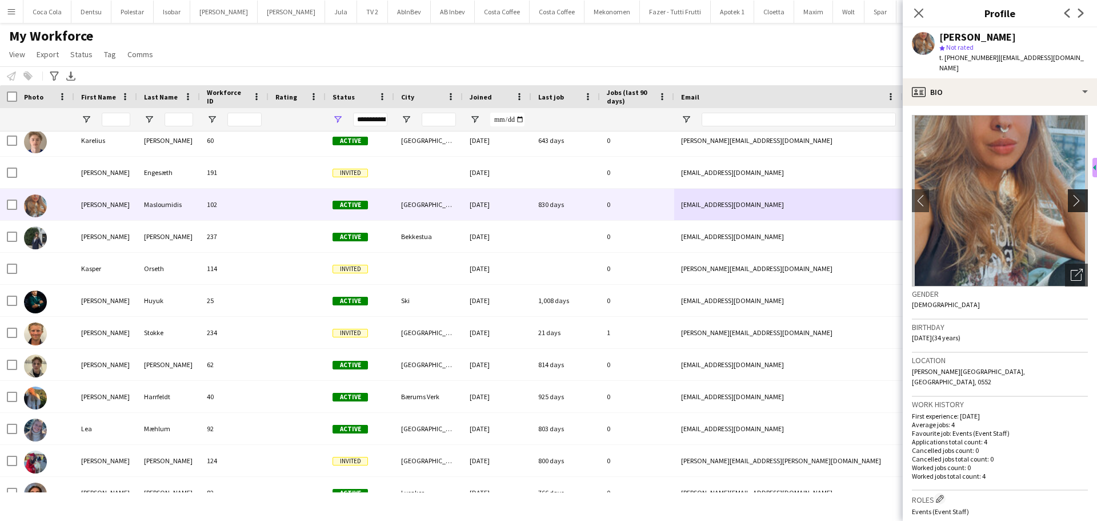
click at [1071, 194] on app-icon "chevron-right" at bounding box center [1080, 200] width 18 height 12
